Goal: Task Accomplishment & Management: Manage account settings

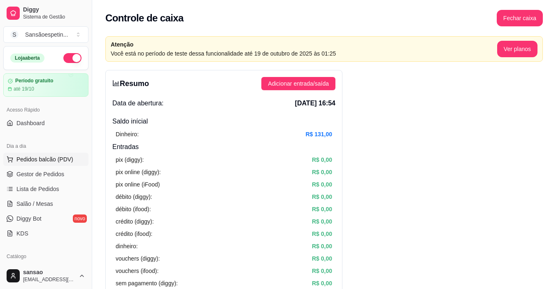
click at [37, 161] on span "Pedidos balcão (PDV)" at bounding box center [44, 159] width 57 height 8
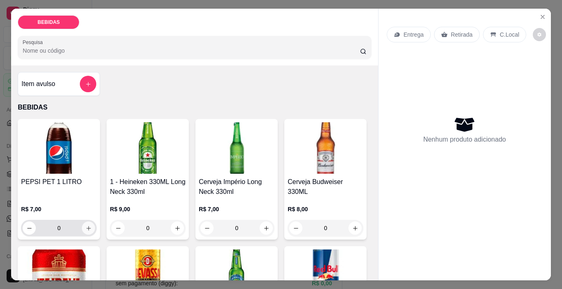
click at [86, 225] on icon "increase-product-quantity" at bounding box center [89, 228] width 6 height 6
type input "1"
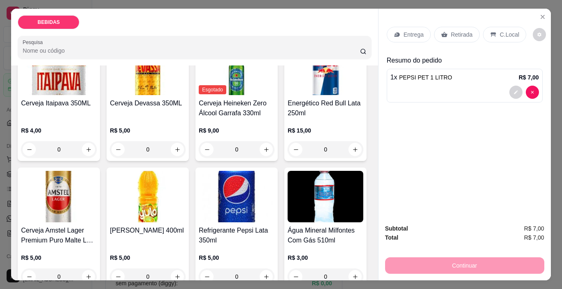
scroll to position [247, 0]
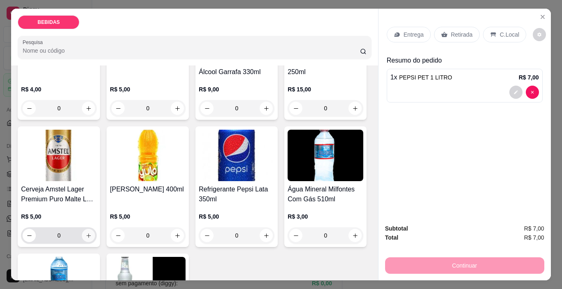
click at [92, 233] on icon "increase-product-quantity" at bounding box center [89, 236] width 6 height 6
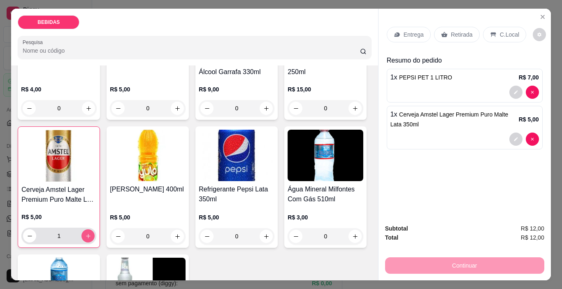
click at [91, 234] on icon "increase-product-quantity" at bounding box center [88, 236] width 5 height 5
type input "4"
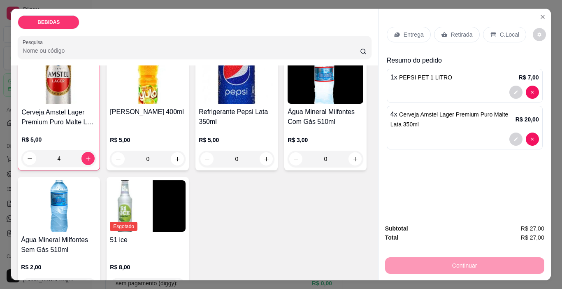
scroll to position [370, 0]
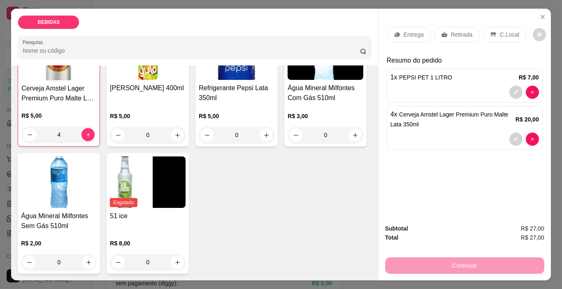
click at [466, 33] on p "Retirada" at bounding box center [462, 34] width 22 height 8
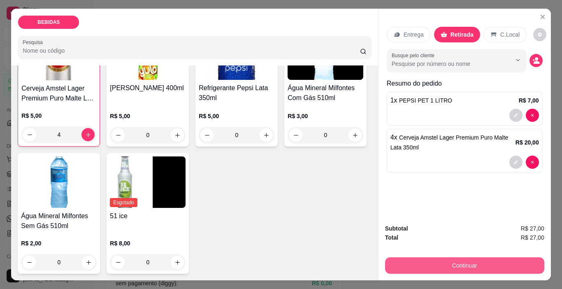
click at [472, 260] on button "Continuar" at bounding box center [464, 265] width 159 height 16
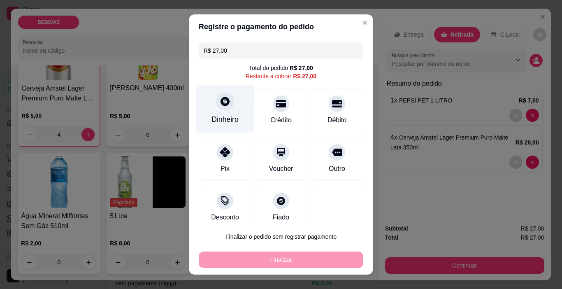
click at [216, 111] on div "Dinheiro" at bounding box center [225, 109] width 58 height 48
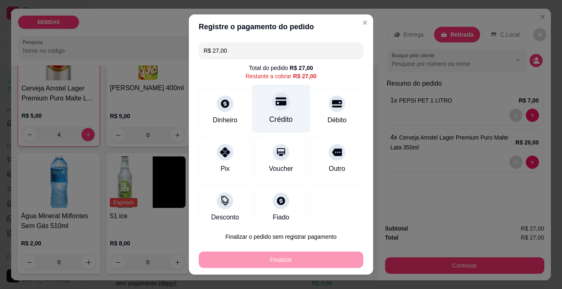
click at [273, 116] on div "Crédito" at bounding box center [281, 119] width 23 height 11
type input "R$ 0,00"
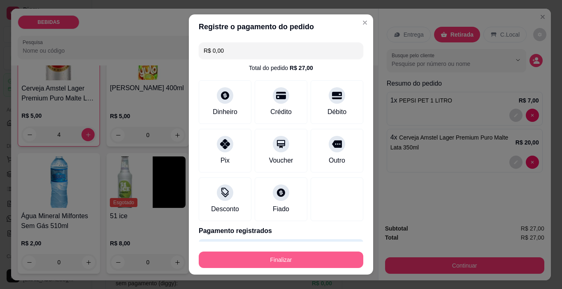
click at [289, 258] on button "Finalizar" at bounding box center [281, 259] width 165 height 16
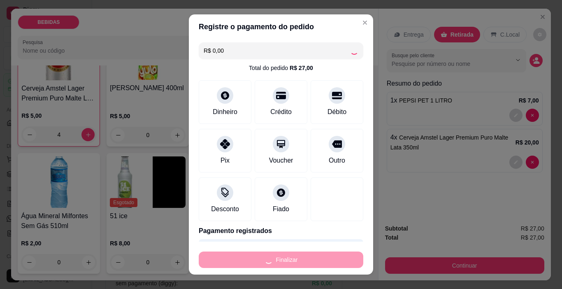
type input "0"
type input "-R$ 27,00"
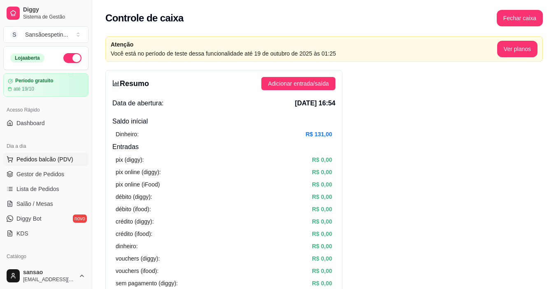
click at [70, 156] on span "Pedidos balcão (PDV)" at bounding box center [44, 159] width 57 height 8
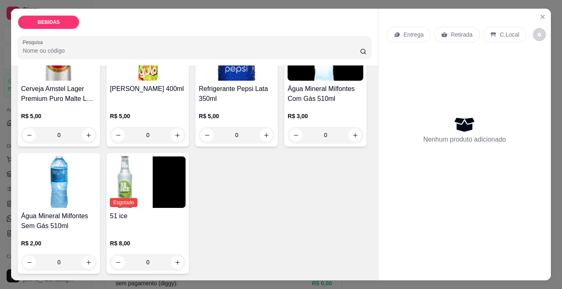
scroll to position [465, 0]
click at [200, 127] on div "0" at bounding box center [236, 135] width 72 height 16
click at [260, 128] on button "increase-product-quantity" at bounding box center [266, 134] width 13 height 13
type input "1"
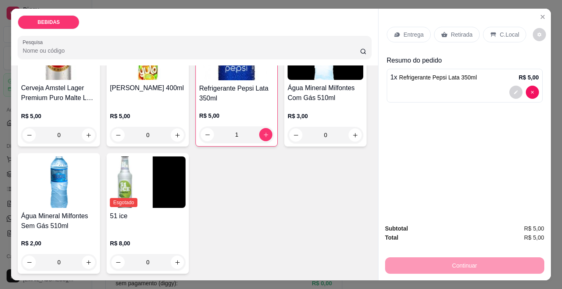
click at [461, 34] on p "Retirada" at bounding box center [462, 34] width 22 height 8
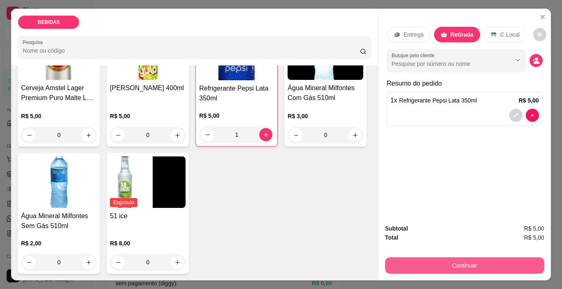
click at [477, 264] on button "Continuar" at bounding box center [464, 265] width 159 height 16
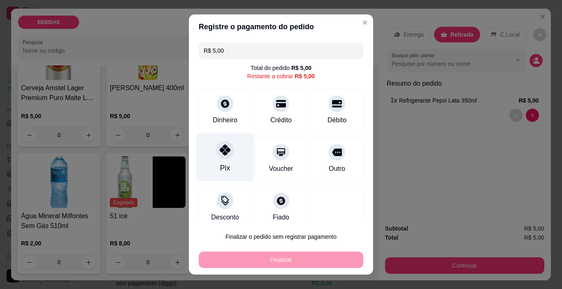
click at [220, 148] on icon at bounding box center [225, 149] width 11 height 11
type input "R$ 0,00"
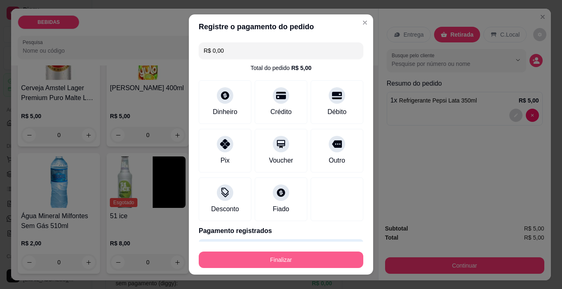
click at [256, 263] on button "Finalizar" at bounding box center [281, 259] width 165 height 16
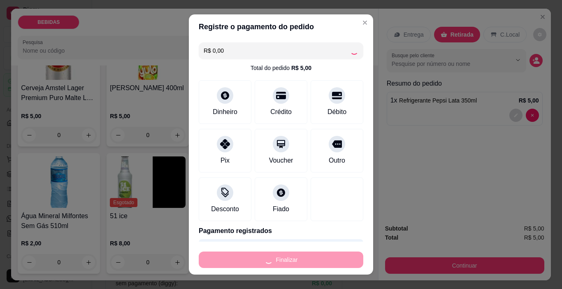
type input "0"
type input "-R$ 5,00"
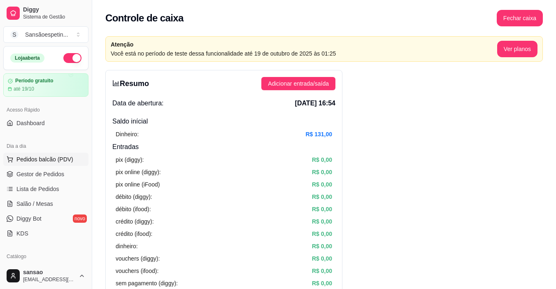
click at [37, 163] on button "Pedidos balcão (PDV)" at bounding box center [45, 159] width 85 height 13
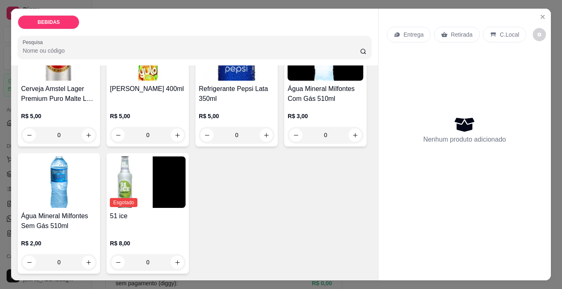
scroll to position [21, 0]
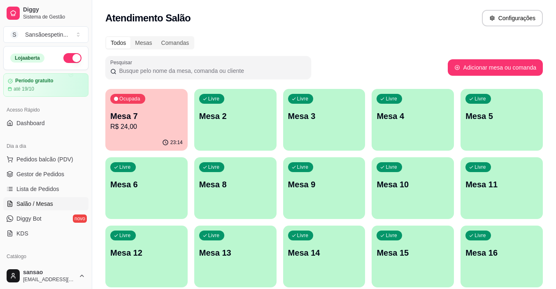
scroll to position [123, 0]
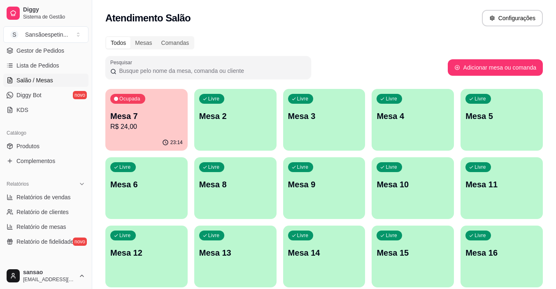
click at [149, 112] on p "Mesa 7" at bounding box center [146, 116] width 72 height 12
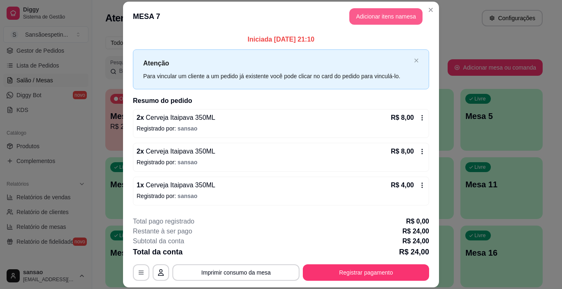
click at [376, 15] on button "Adicionar itens na mesa" at bounding box center [385, 16] width 73 height 16
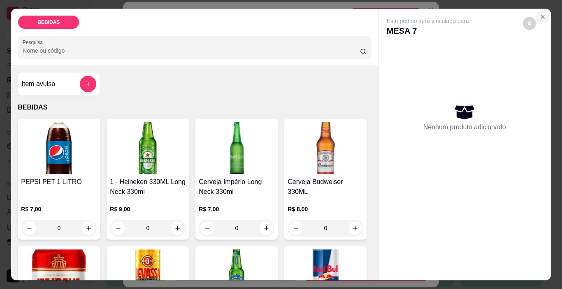
click at [540, 14] on icon "Close" at bounding box center [543, 17] width 7 height 7
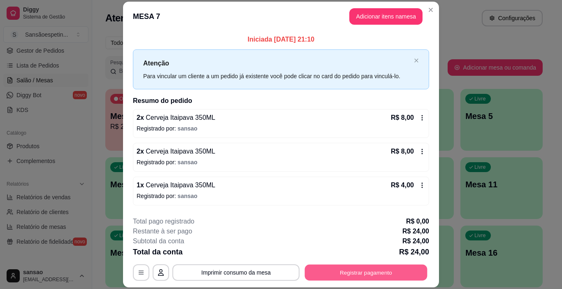
click at [337, 269] on button "Registrar pagamento" at bounding box center [366, 273] width 123 height 16
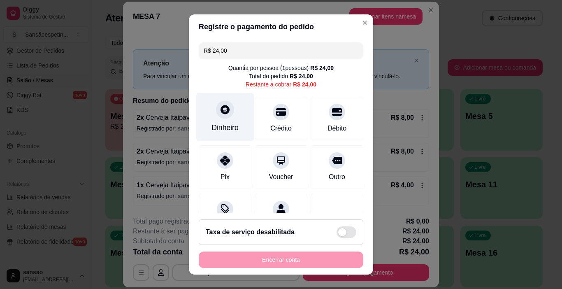
click at [230, 117] on div "Dinheiro" at bounding box center [225, 117] width 58 height 48
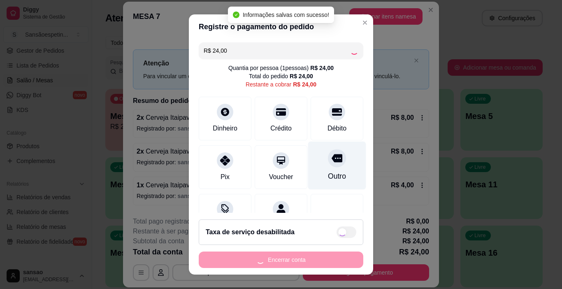
type input "R$ 0,00"
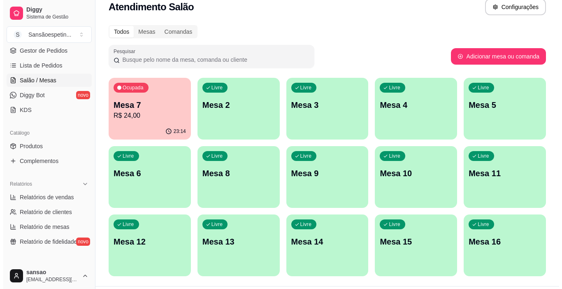
scroll to position [0, 0]
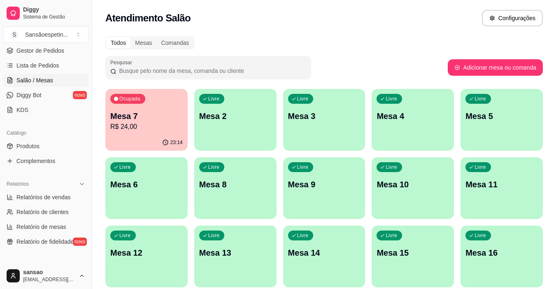
click at [163, 183] on p "Mesa 6" at bounding box center [146, 185] width 72 height 12
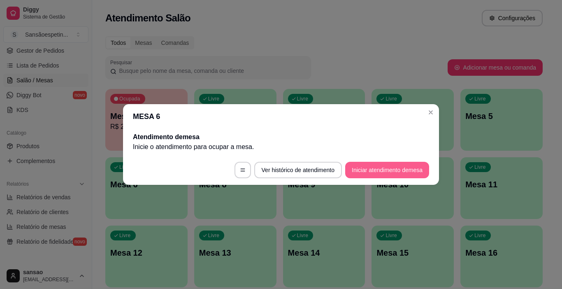
click at [391, 171] on button "Iniciar atendimento de mesa" at bounding box center [387, 170] width 84 height 16
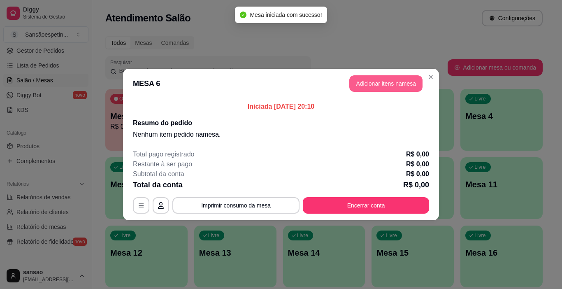
click at [380, 89] on button "Adicionar itens na mesa" at bounding box center [385, 83] width 73 height 16
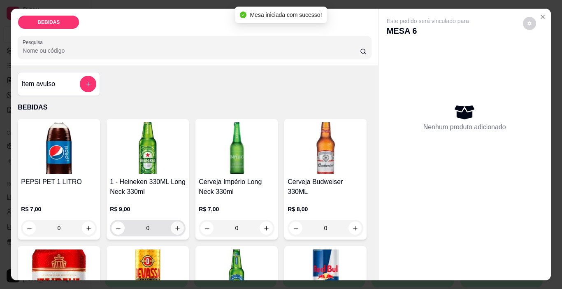
click at [175, 226] on icon "increase-product-quantity" at bounding box center [177, 228] width 5 height 5
type input "1"
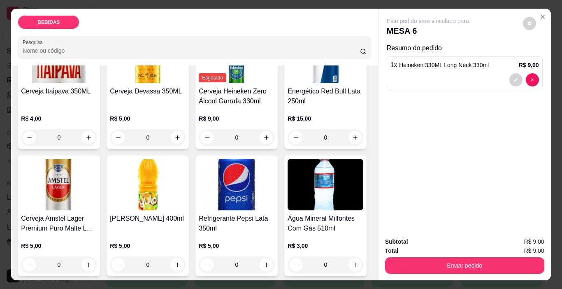
scroll to position [206, 0]
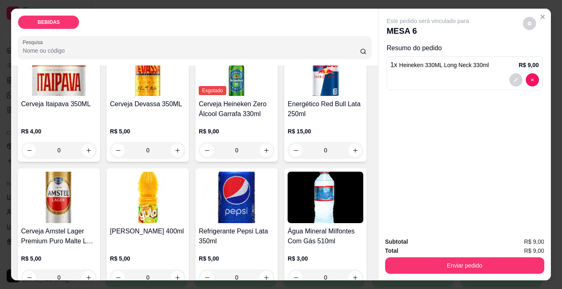
click at [349, 30] on button "increase-product-quantity" at bounding box center [355, 22] width 13 height 13
type input "1"
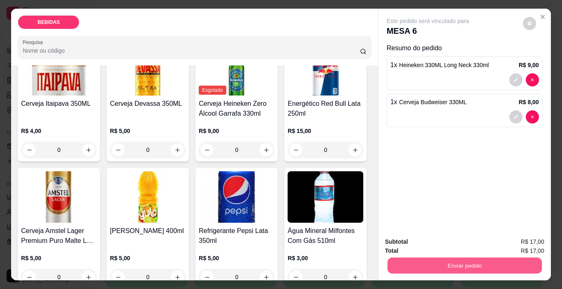
click at [431, 258] on button "Enviar pedido" at bounding box center [464, 266] width 154 height 16
click at [524, 248] on button "Enviar pedido" at bounding box center [522, 241] width 45 height 15
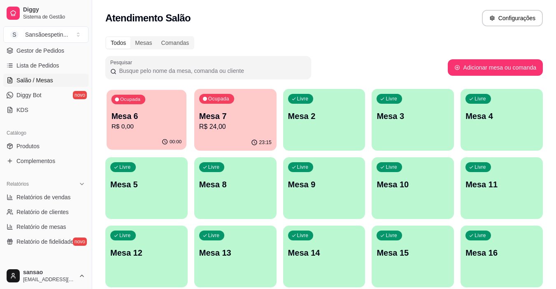
click at [142, 103] on div "Ocupada" at bounding box center [129, 99] width 34 height 9
click at [250, 116] on p "Mesa 7" at bounding box center [235, 116] width 72 height 12
click at [164, 111] on p "Mesa 6" at bounding box center [147, 116] width 70 height 11
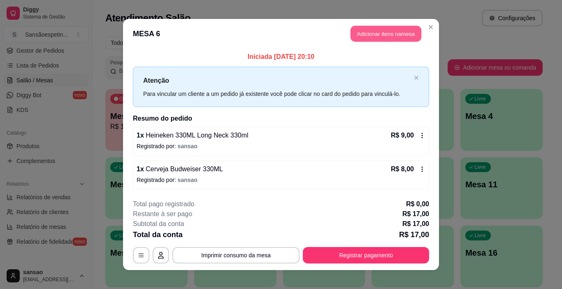
click at [360, 32] on button "Adicionar itens na mesa" at bounding box center [386, 34] width 71 height 16
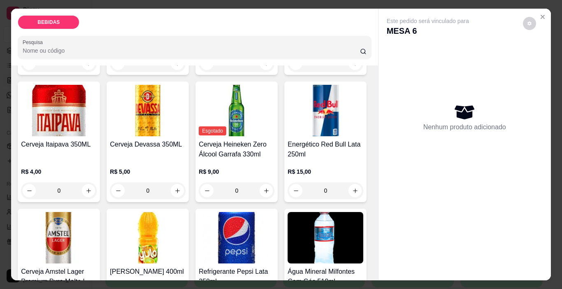
scroll to position [123, 0]
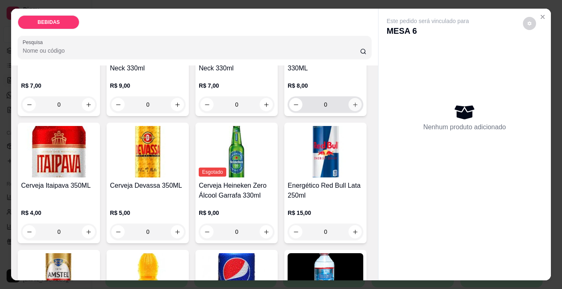
click at [353, 107] on icon "increase-product-quantity" at bounding box center [355, 104] width 5 height 5
type input "1"
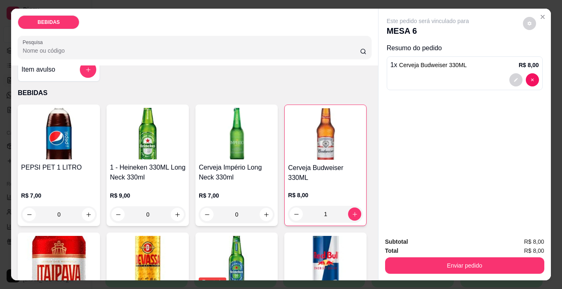
scroll to position [0, 0]
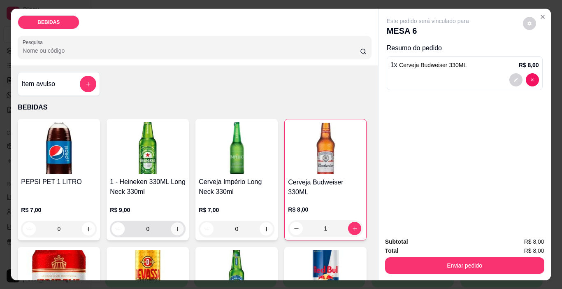
click at [175, 226] on icon "increase-product-quantity" at bounding box center [178, 229] width 6 height 6
type input "1"
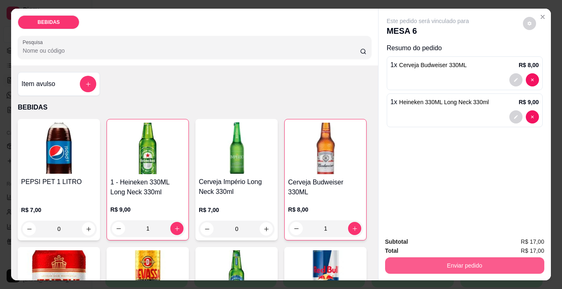
click at [452, 261] on button "Enviar pedido" at bounding box center [464, 265] width 159 height 16
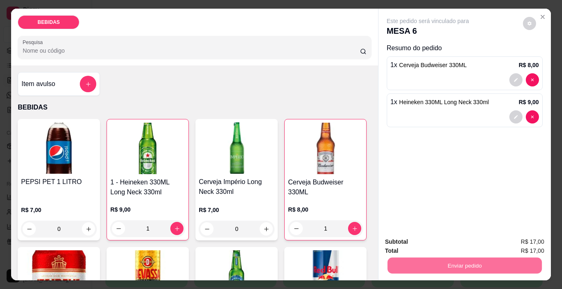
click at [522, 237] on button "Enviar pedido" at bounding box center [523, 242] width 47 height 16
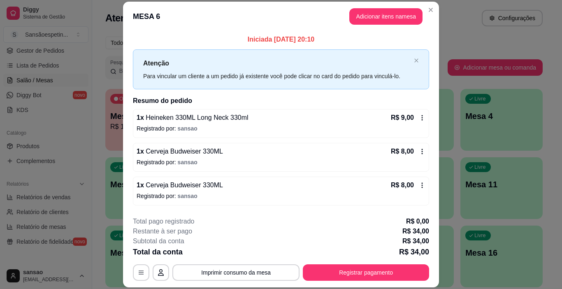
scroll to position [32, 0]
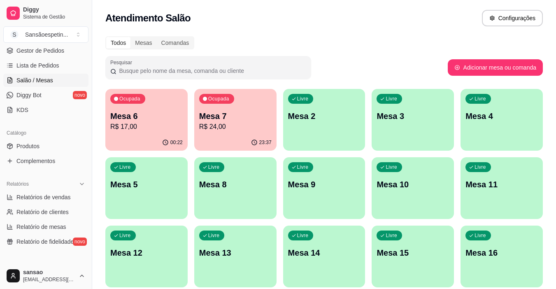
click at [126, 119] on p "Mesa 6" at bounding box center [146, 116] width 72 height 12
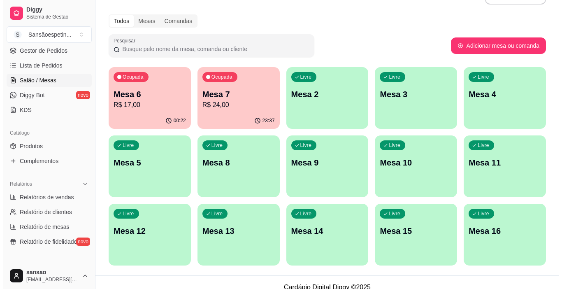
scroll to position [32, 0]
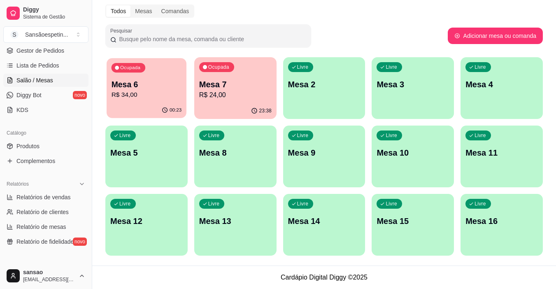
click at [162, 105] on div "00:23" at bounding box center [147, 110] width 80 height 16
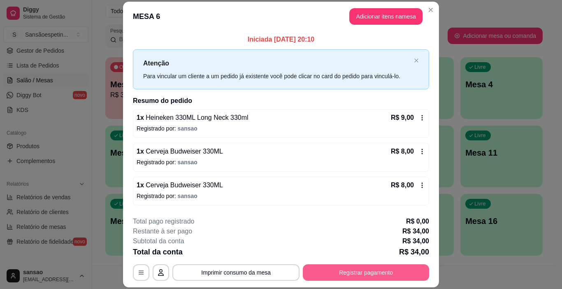
click at [344, 269] on button "Registrar pagamento" at bounding box center [366, 272] width 126 height 16
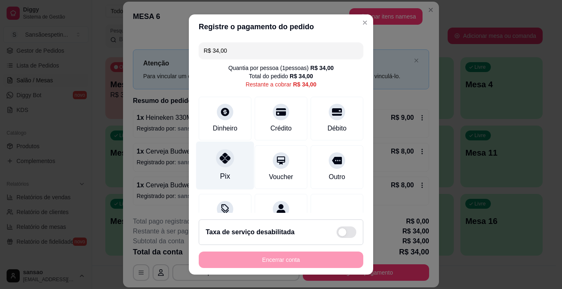
click at [220, 163] on icon at bounding box center [225, 158] width 11 height 11
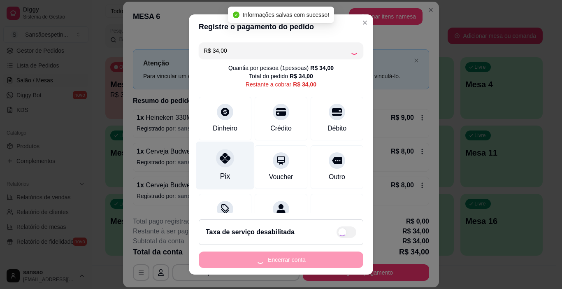
type input "R$ 0,00"
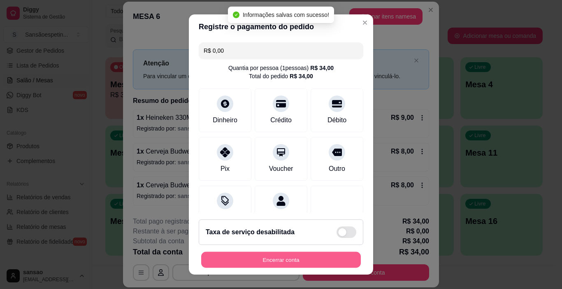
click at [284, 253] on button "Encerrar conta" at bounding box center [281, 260] width 160 height 16
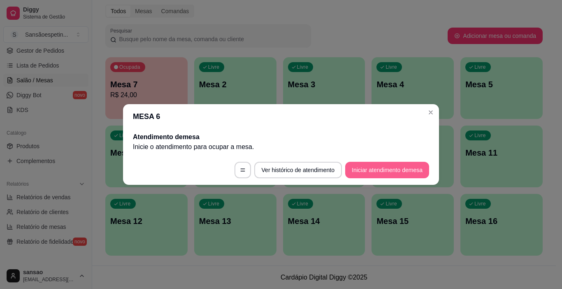
click at [391, 169] on button "Iniciar atendimento de mesa" at bounding box center [387, 170] width 84 height 16
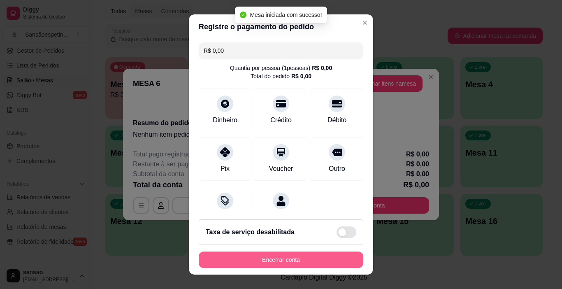
click at [321, 263] on button "Encerrar conta" at bounding box center [281, 259] width 165 height 16
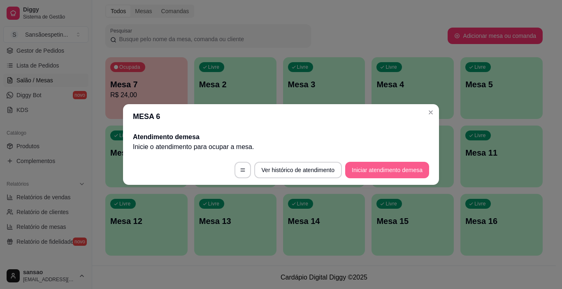
click at [366, 171] on button "Iniciar atendimento de mesa" at bounding box center [387, 170] width 84 height 16
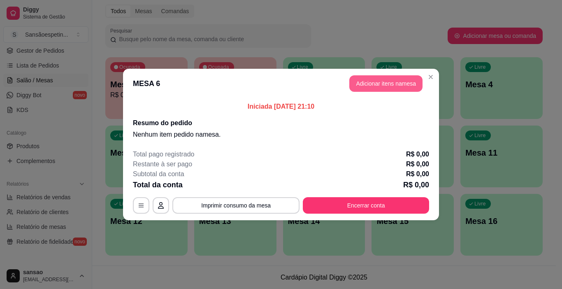
click at [368, 86] on button "Adicionar itens na mesa" at bounding box center [385, 83] width 73 height 16
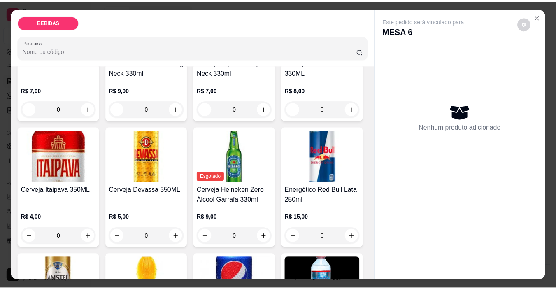
scroll to position [123, 0]
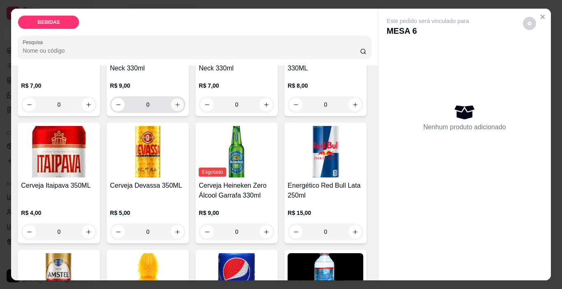
click at [175, 102] on icon "increase-product-quantity" at bounding box center [178, 105] width 6 height 6
type input "1"
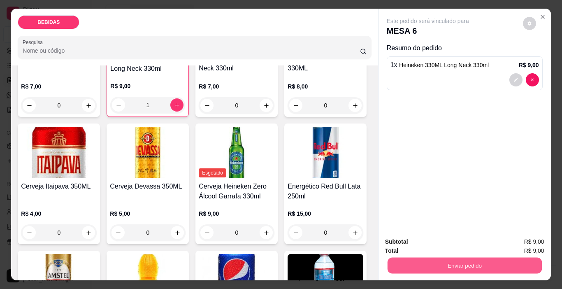
click at [407, 262] on button "Enviar pedido" at bounding box center [464, 266] width 154 height 16
click at [514, 236] on button "Enviar pedido" at bounding box center [522, 242] width 45 height 15
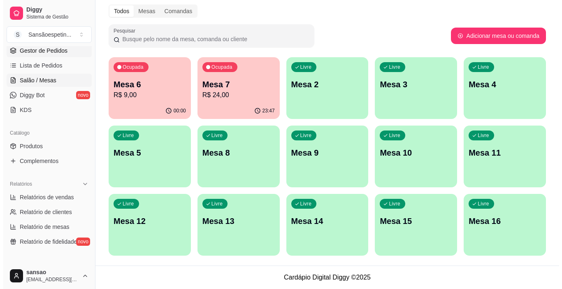
scroll to position [82, 0]
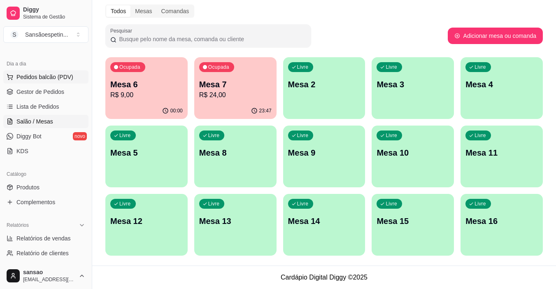
click at [40, 78] on span "Pedidos balcão (PDV)" at bounding box center [44, 77] width 57 height 8
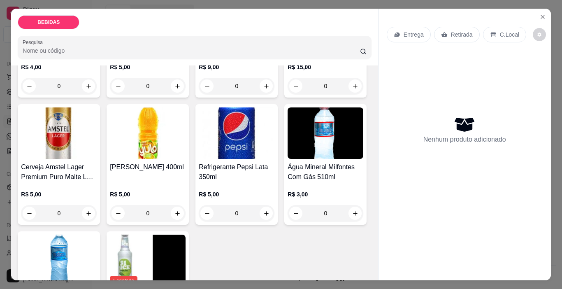
scroll to position [288, 0]
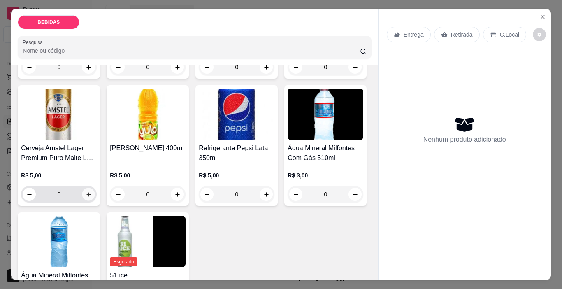
click at [95, 188] on button "increase-product-quantity" at bounding box center [88, 194] width 13 height 13
type input "1"
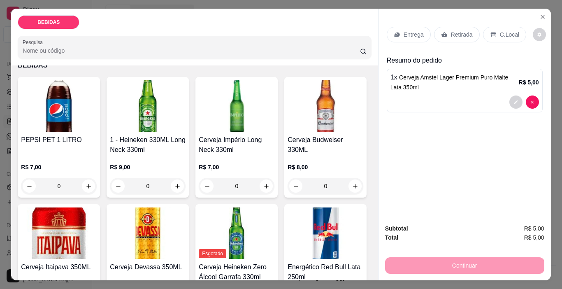
scroll to position [123, 0]
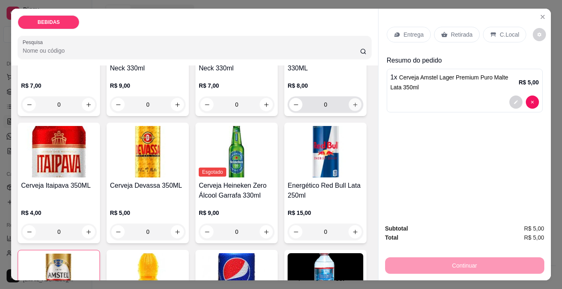
click at [352, 108] on icon "increase-product-quantity" at bounding box center [355, 105] width 6 height 6
type input "1"
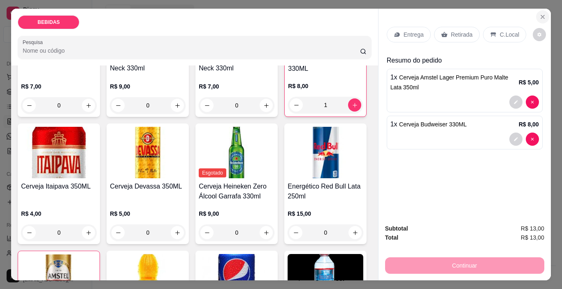
click at [540, 17] on icon "Close" at bounding box center [543, 17] width 7 height 7
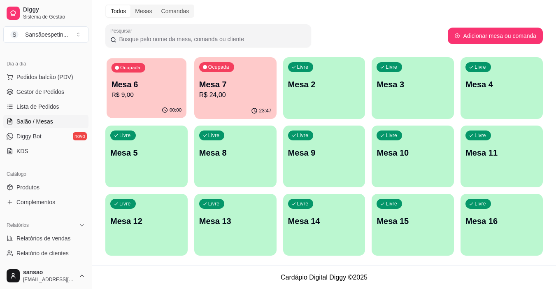
click at [159, 90] on div "Mesa 6 R$ 9,00" at bounding box center [147, 89] width 70 height 21
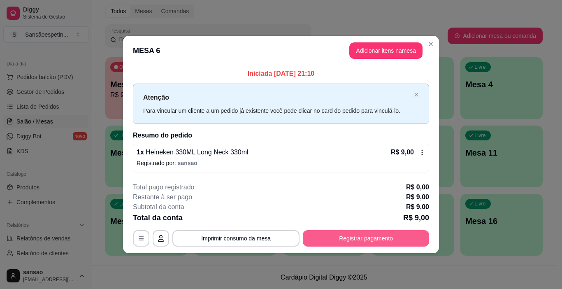
click at [373, 245] on button "Registrar pagamento" at bounding box center [366, 238] width 126 height 16
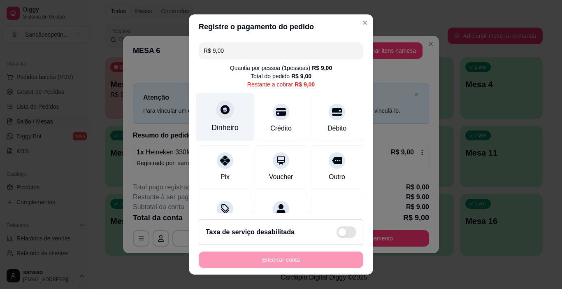
click at [228, 123] on div "Dinheiro" at bounding box center [225, 127] width 27 height 11
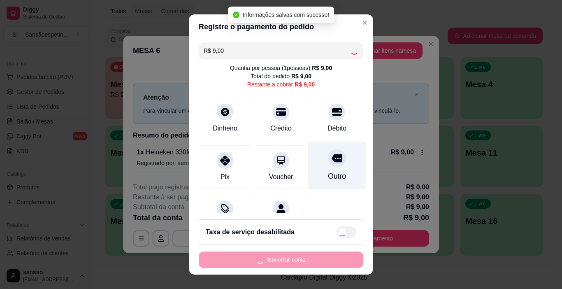
type input "R$ 0,00"
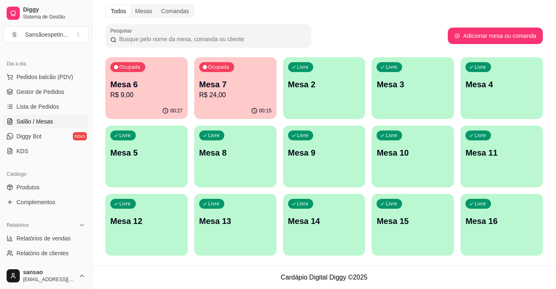
click at [263, 93] on p "R$ 24,00" at bounding box center [235, 95] width 72 height 10
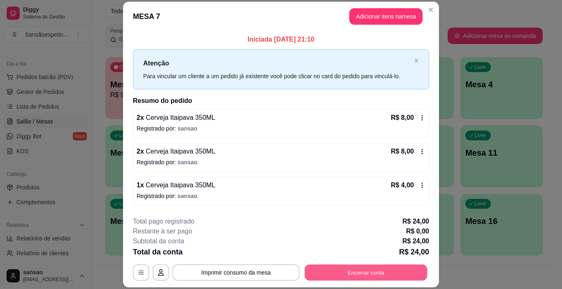
click at [379, 278] on button "Encerrar conta" at bounding box center [366, 273] width 123 height 16
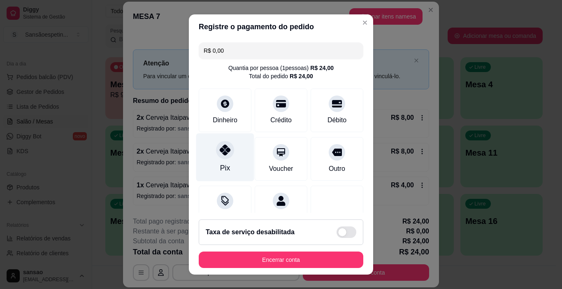
click at [231, 168] on div "Pix" at bounding box center [225, 157] width 58 height 48
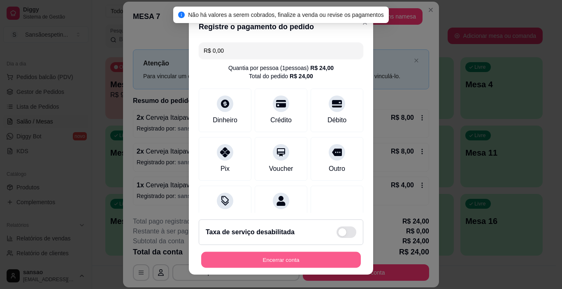
click at [302, 258] on button "Encerrar conta" at bounding box center [281, 260] width 160 height 16
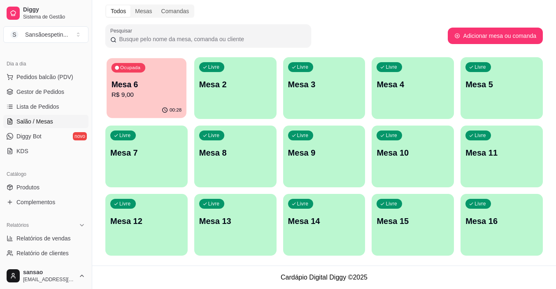
click at [113, 114] on div "00:28" at bounding box center [147, 110] width 80 height 16
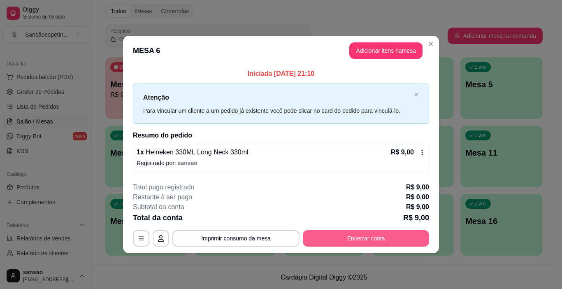
click at [350, 236] on button "Encerrar conta" at bounding box center [366, 238] width 126 height 16
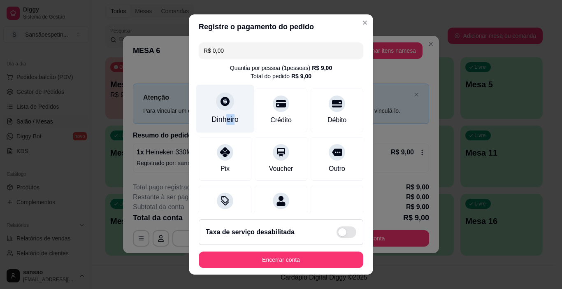
drag, startPoint x: 222, startPoint y: 123, endPoint x: 229, endPoint y: 125, distance: 6.9
click at [229, 125] on div "Dinheiro" at bounding box center [225, 119] width 27 height 11
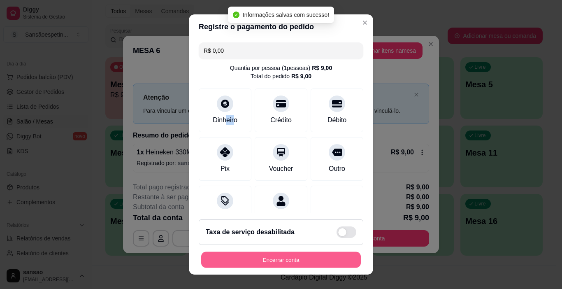
click at [324, 256] on button "Encerrar conta" at bounding box center [281, 260] width 160 height 16
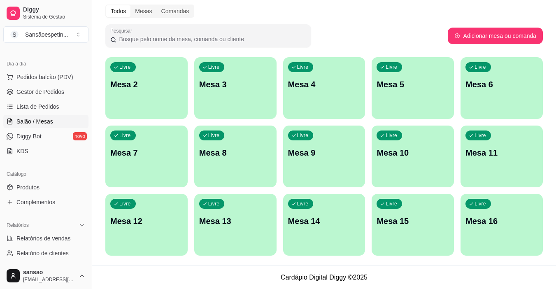
click at [169, 107] on div "Livre Mesa 2" at bounding box center [146, 83] width 82 height 52
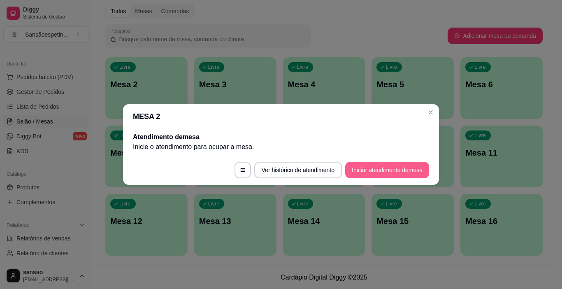
click at [358, 172] on button "Iniciar atendimento de mesa" at bounding box center [387, 170] width 84 height 16
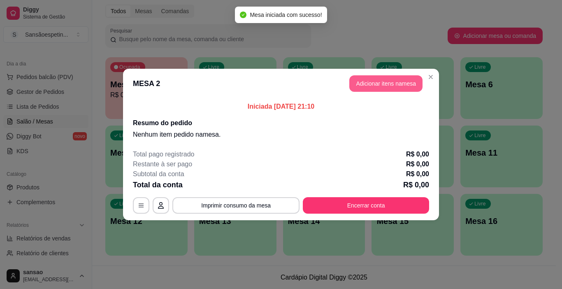
click at [377, 86] on button "Adicionar itens na mesa" at bounding box center [385, 83] width 73 height 16
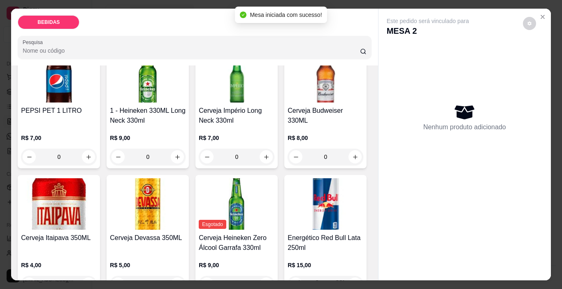
scroll to position [82, 0]
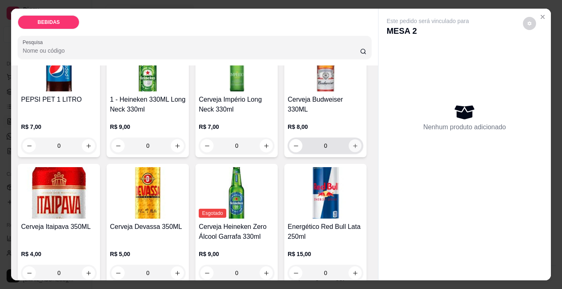
click at [352, 149] on icon "increase-product-quantity" at bounding box center [355, 146] width 6 height 6
type input "1"
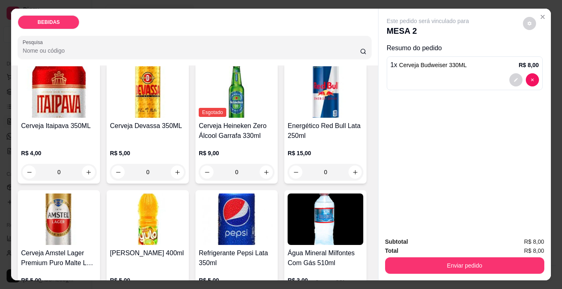
scroll to position [206, 0]
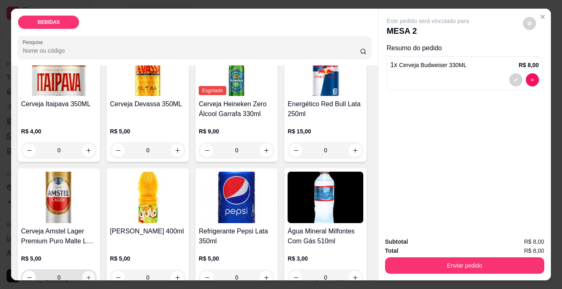
click at [95, 271] on button "increase-product-quantity" at bounding box center [88, 277] width 13 height 13
type input "1"
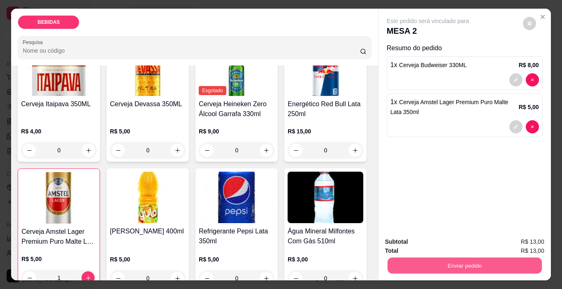
click at [401, 258] on button "Enviar pedido" at bounding box center [464, 266] width 154 height 16
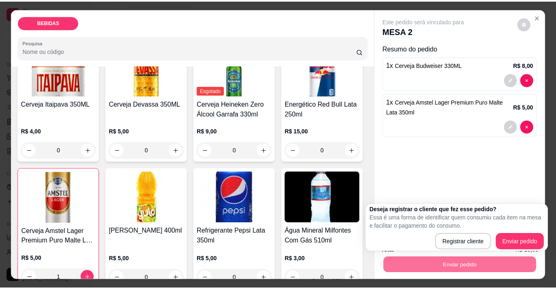
scroll to position [0, 0]
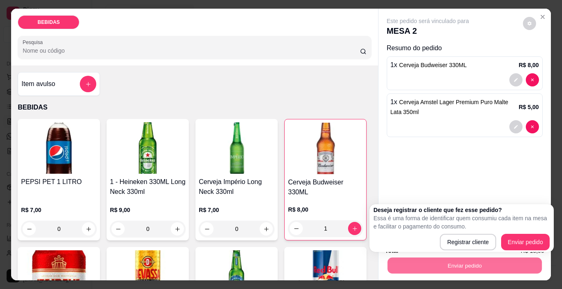
click at [75, 78] on div "Item avulso" at bounding box center [58, 84] width 75 height 16
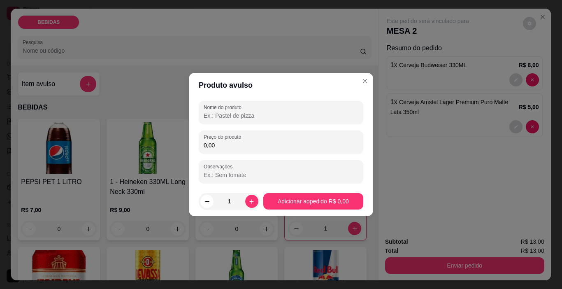
click at [247, 116] on input "Nome do produto" at bounding box center [281, 116] width 155 height 8
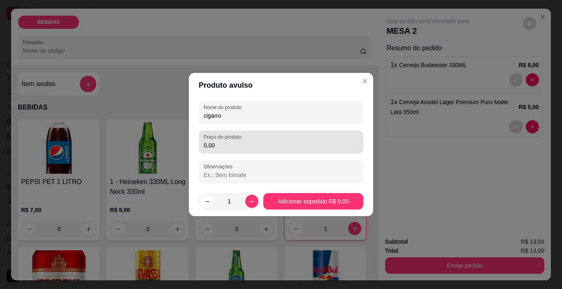
type input "cigarro"
click at [226, 143] on input "0,00" at bounding box center [281, 145] width 155 height 8
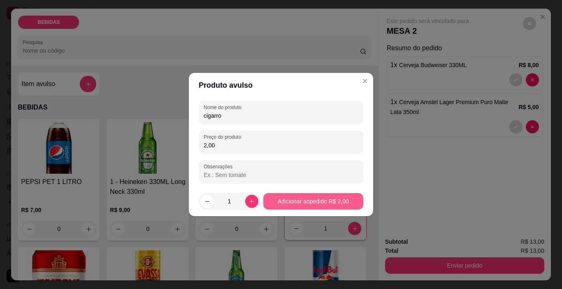
type input "2,00"
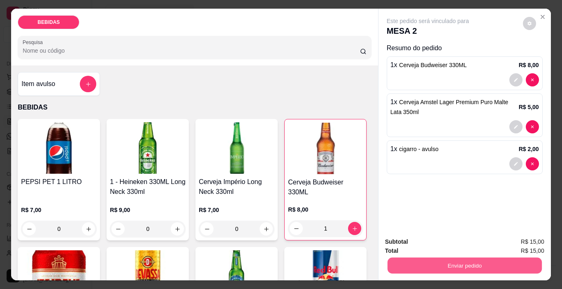
click at [444, 258] on button "Enviar pedido" at bounding box center [464, 266] width 154 height 16
click at [526, 236] on button "Enviar pedido" at bounding box center [522, 241] width 45 height 15
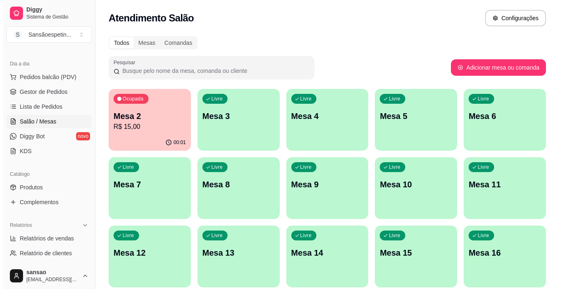
scroll to position [32, 0]
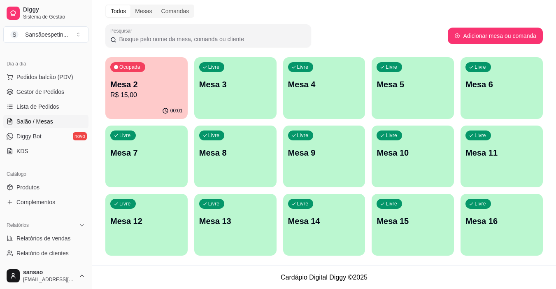
click at [142, 104] on div "00:01" at bounding box center [146, 111] width 82 height 16
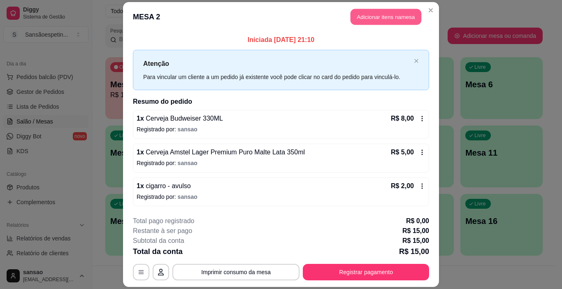
click at [386, 16] on button "Adicionar itens na mesa" at bounding box center [386, 17] width 71 height 16
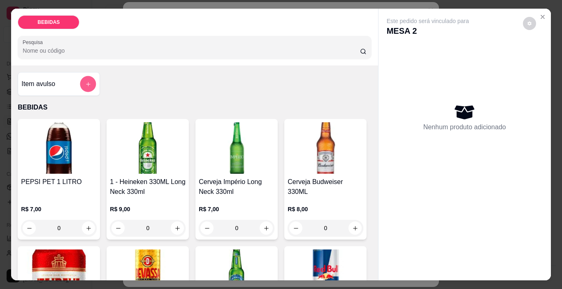
click at [88, 78] on button "add-separate-item" at bounding box center [88, 84] width 16 height 16
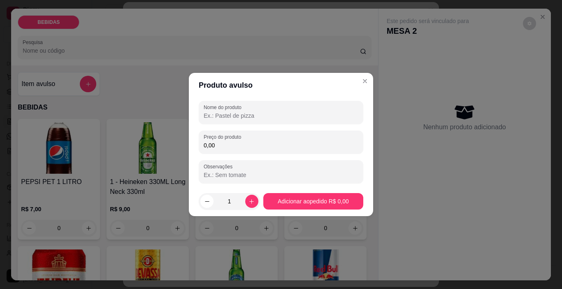
click at [213, 113] on input "Nome do produto" at bounding box center [281, 116] width 155 height 8
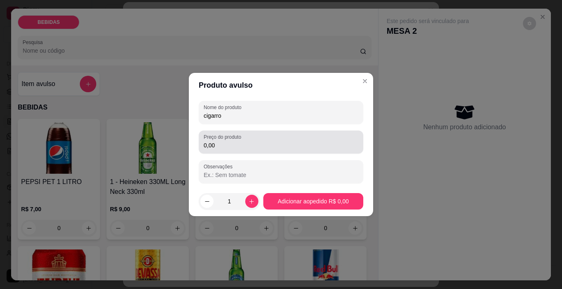
type input "cigarro"
click at [257, 134] on div "0,00" at bounding box center [281, 142] width 155 height 16
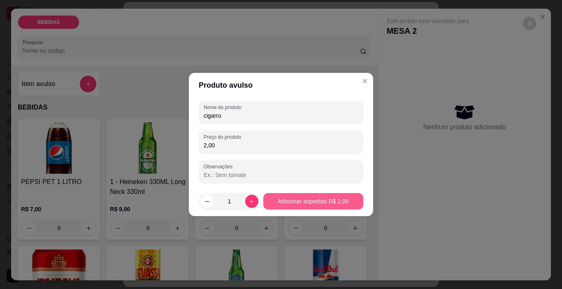
type input "2,00"
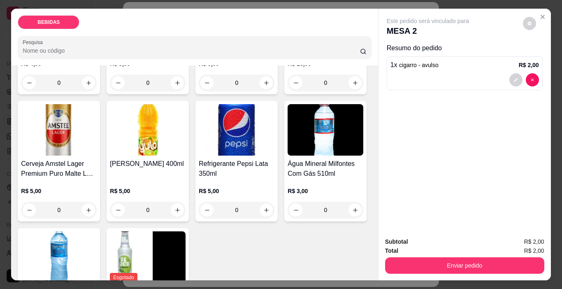
scroll to position [288, 0]
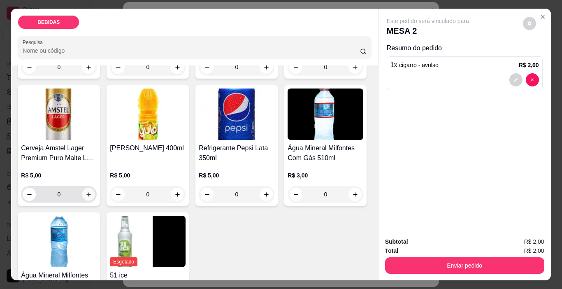
click at [92, 191] on icon "increase-product-quantity" at bounding box center [89, 194] width 6 height 6
type input "1"
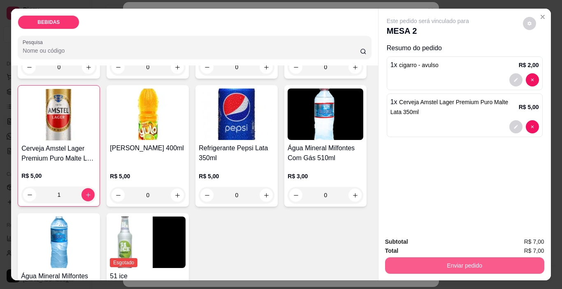
click at [442, 267] on button "Enviar pedido" at bounding box center [464, 265] width 159 height 16
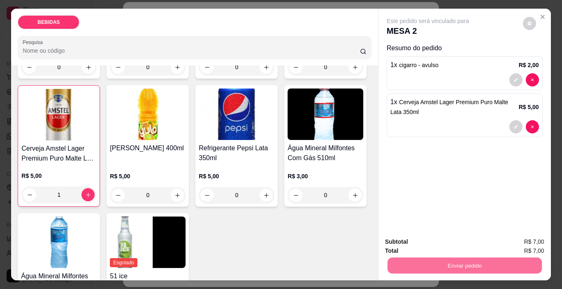
click at [519, 236] on button "Enviar pedido" at bounding box center [523, 242] width 47 height 16
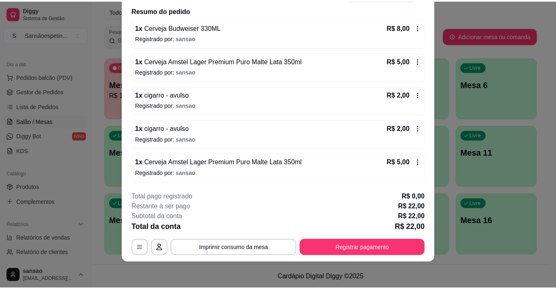
scroll to position [0, 0]
